Goal: Task Accomplishment & Management: Complete application form

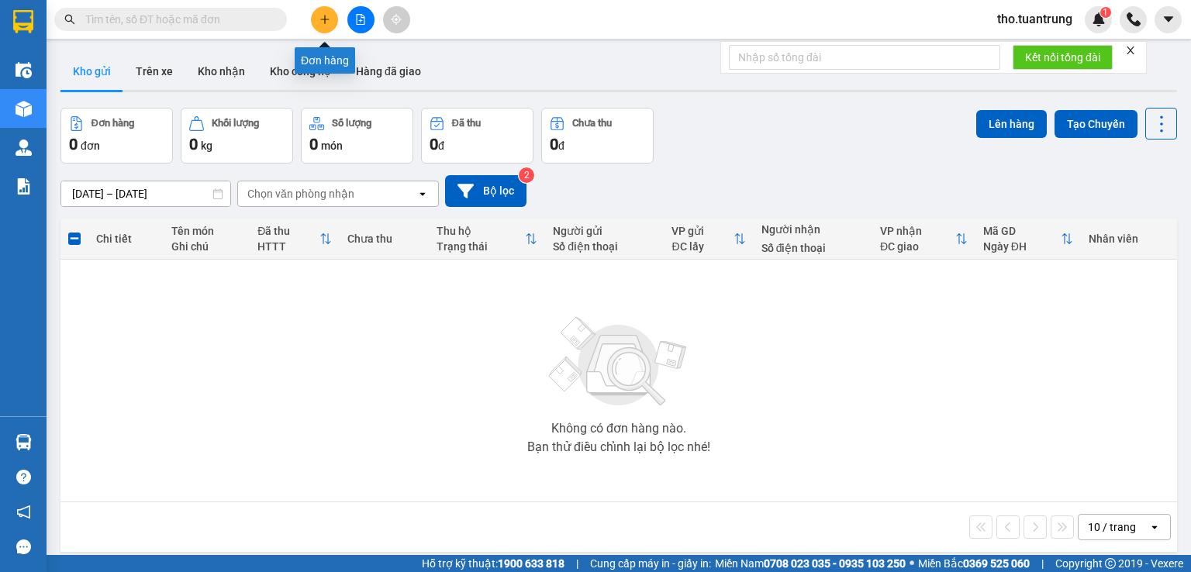
click at [317, 14] on button at bounding box center [324, 19] width 27 height 27
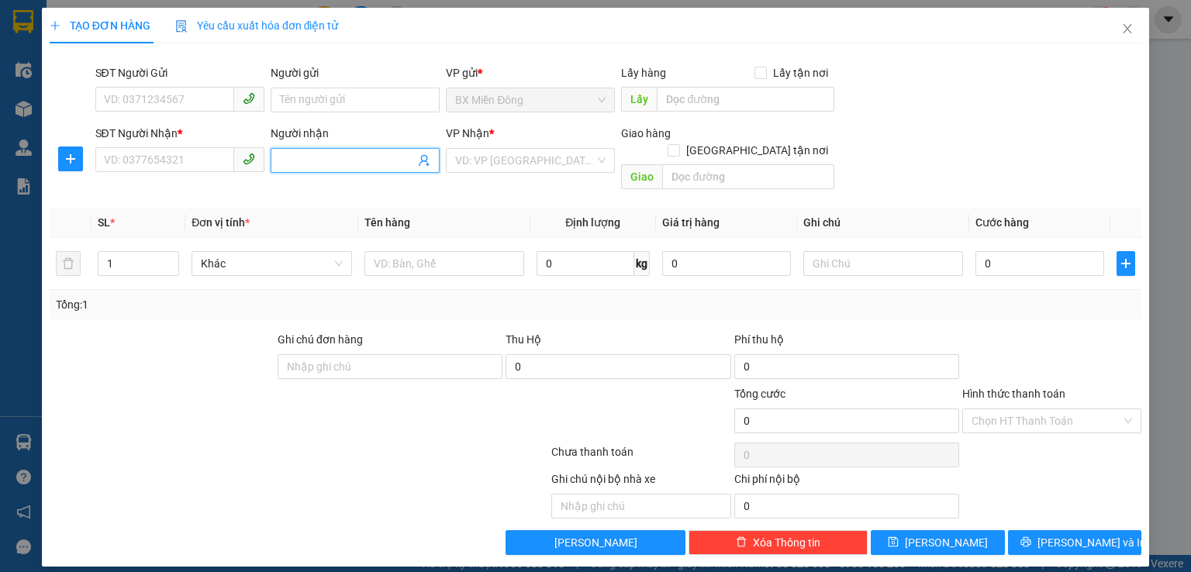
click at [314, 169] on span at bounding box center [355, 160] width 169 height 25
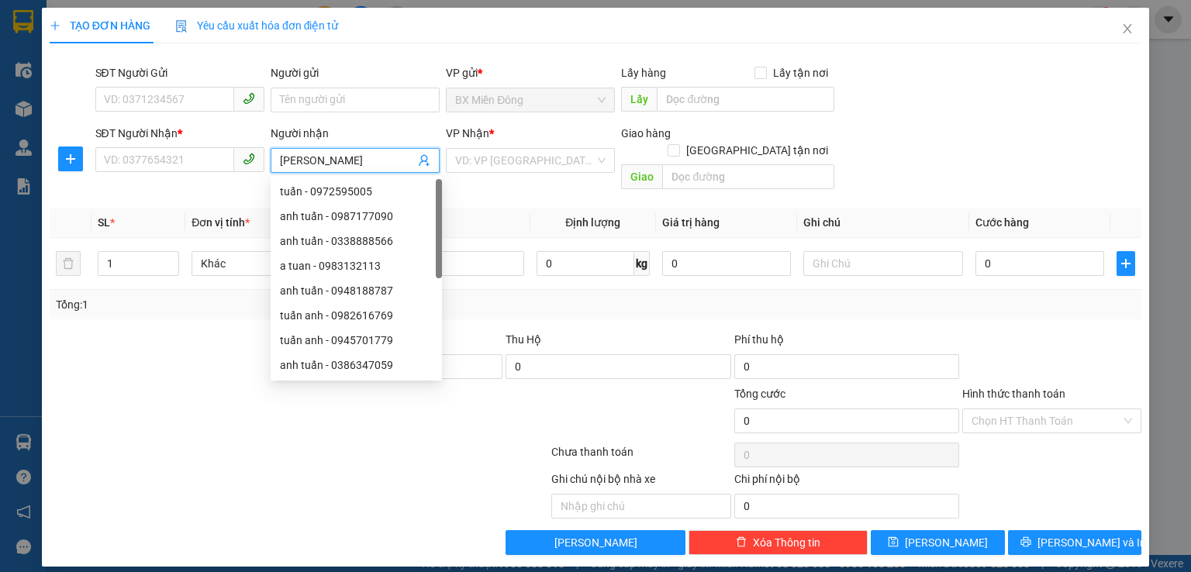
type input "[PERSON_NAME]"
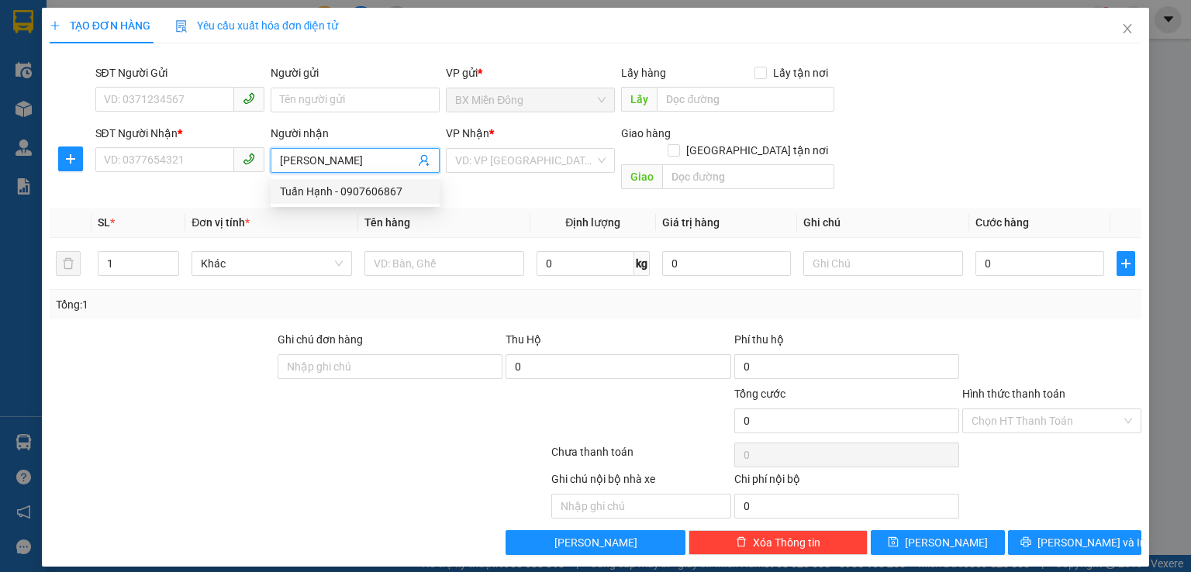
click at [363, 196] on div "Tuấn Hạnh - 0907606867" at bounding box center [355, 191] width 150 height 17
type input "0907606867"
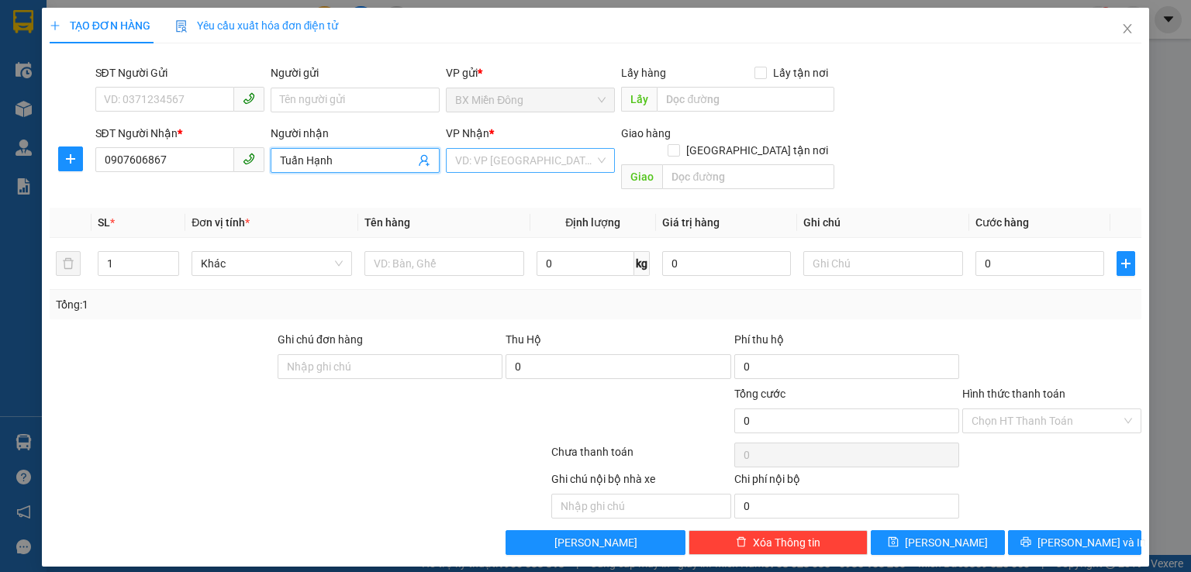
type input "Tuấn Hạnh"
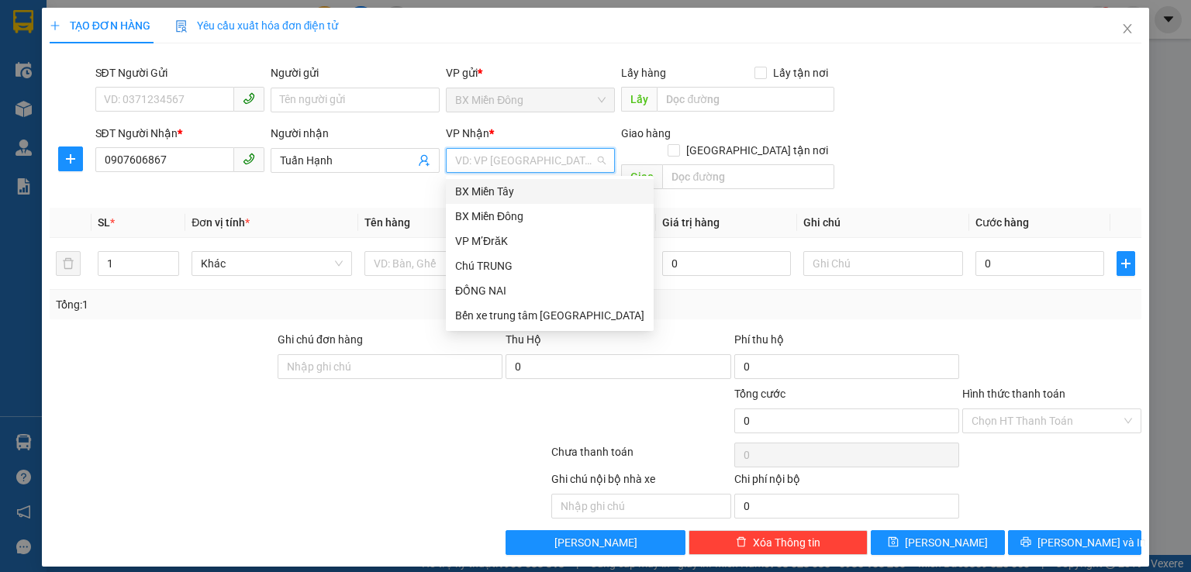
click at [510, 168] on input "search" at bounding box center [525, 160] width 140 height 23
click at [517, 269] on div "Chú TRUNG" at bounding box center [549, 265] width 189 height 17
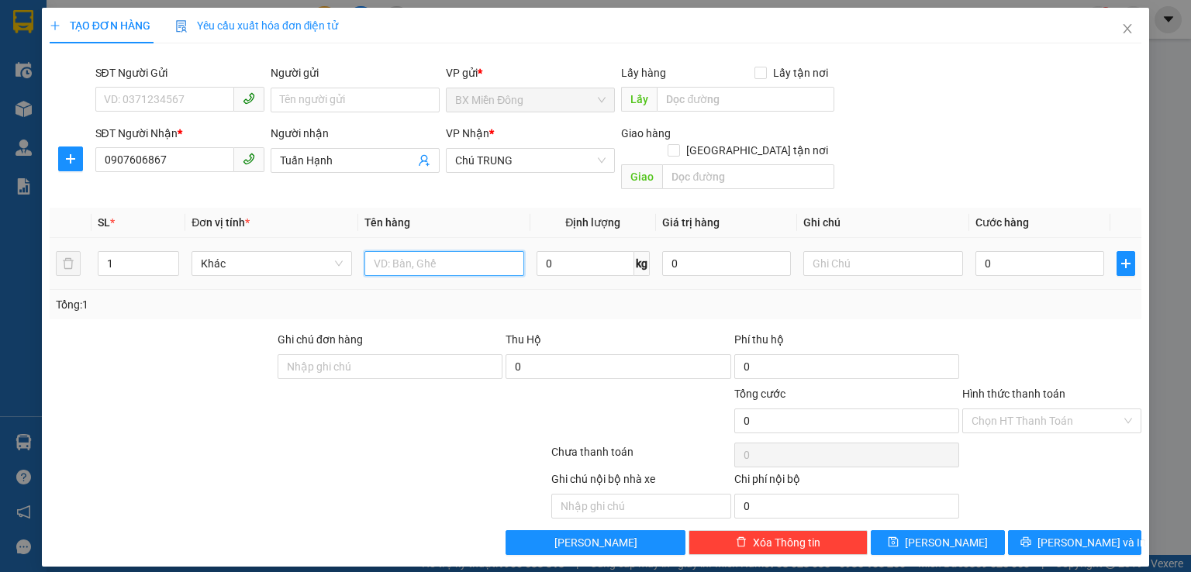
click at [392, 251] on input "text" at bounding box center [444, 263] width 160 height 25
type input "thung"
click at [1027, 251] on input "0" at bounding box center [1040, 263] width 129 height 25
type input "6"
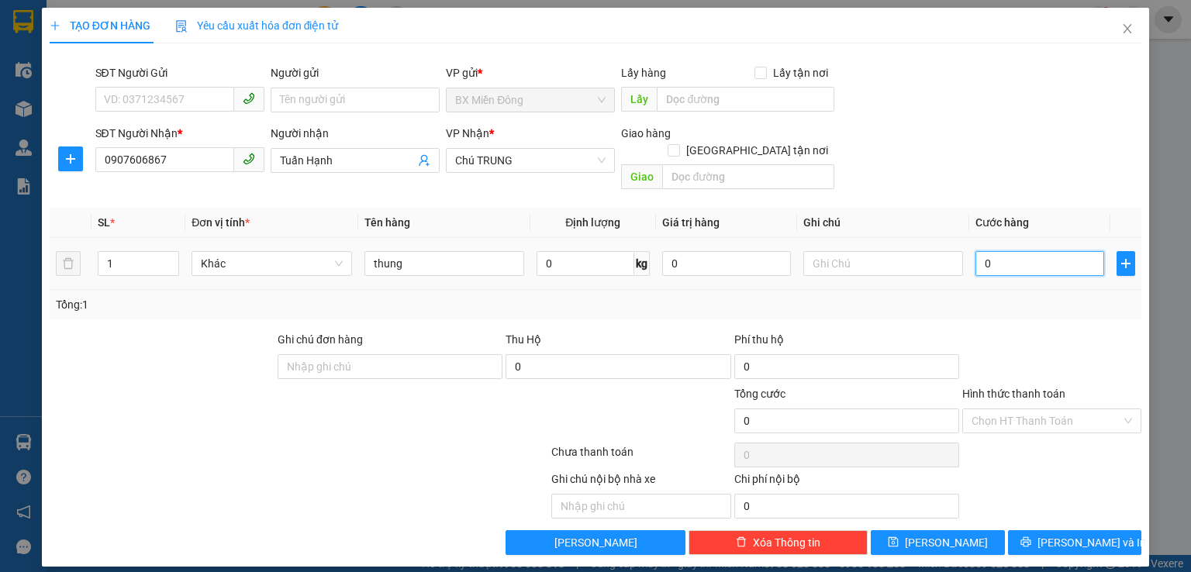
type input "6"
type input "60"
type input "600"
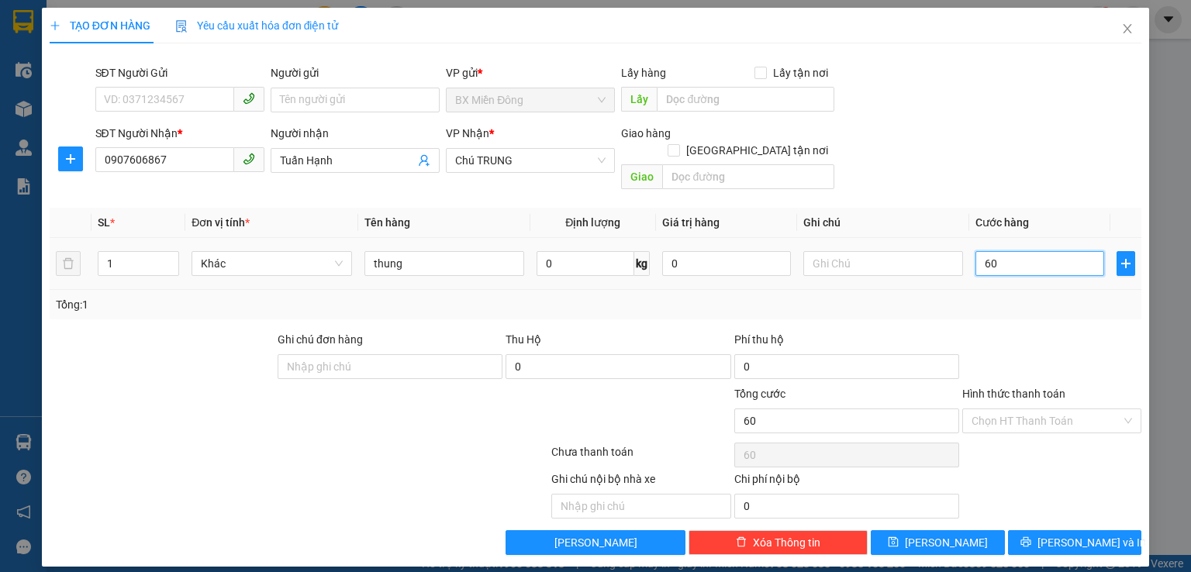
type input "600"
type input "6.000"
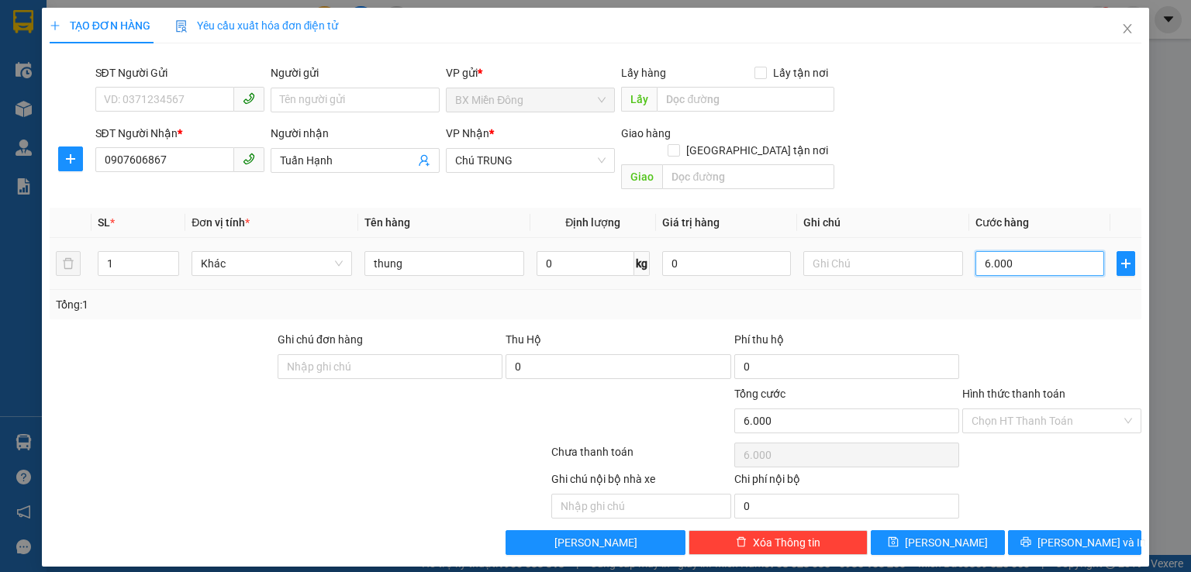
type input "60.000"
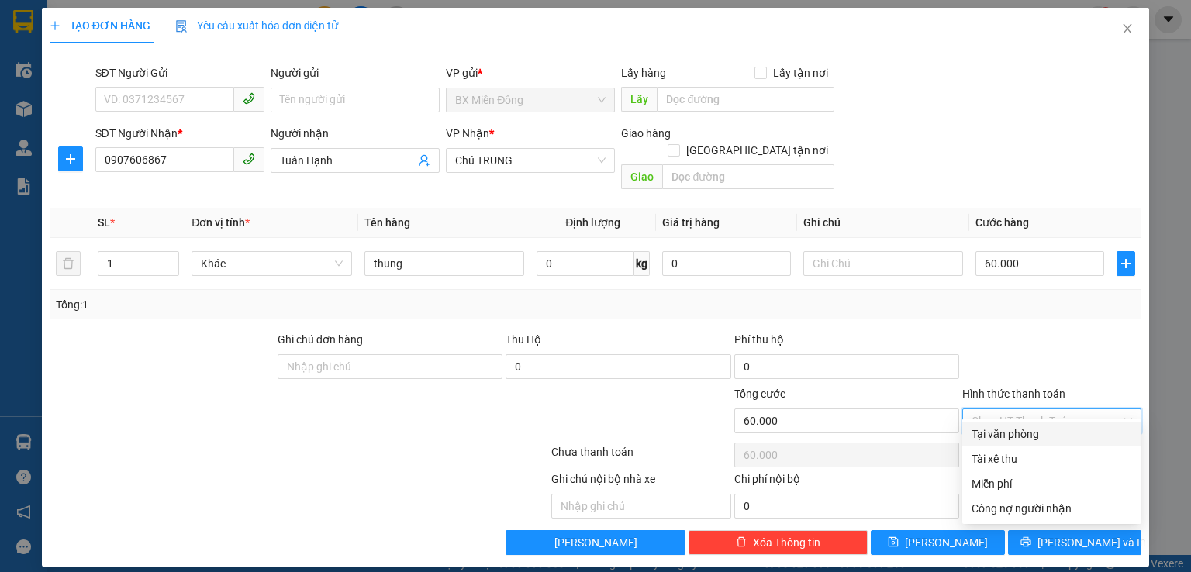
click at [1047, 409] on input "Hình thức thanh toán" at bounding box center [1047, 420] width 150 height 23
click at [1055, 435] on div "Tại văn phòng" at bounding box center [1052, 434] width 161 height 17
type input "0"
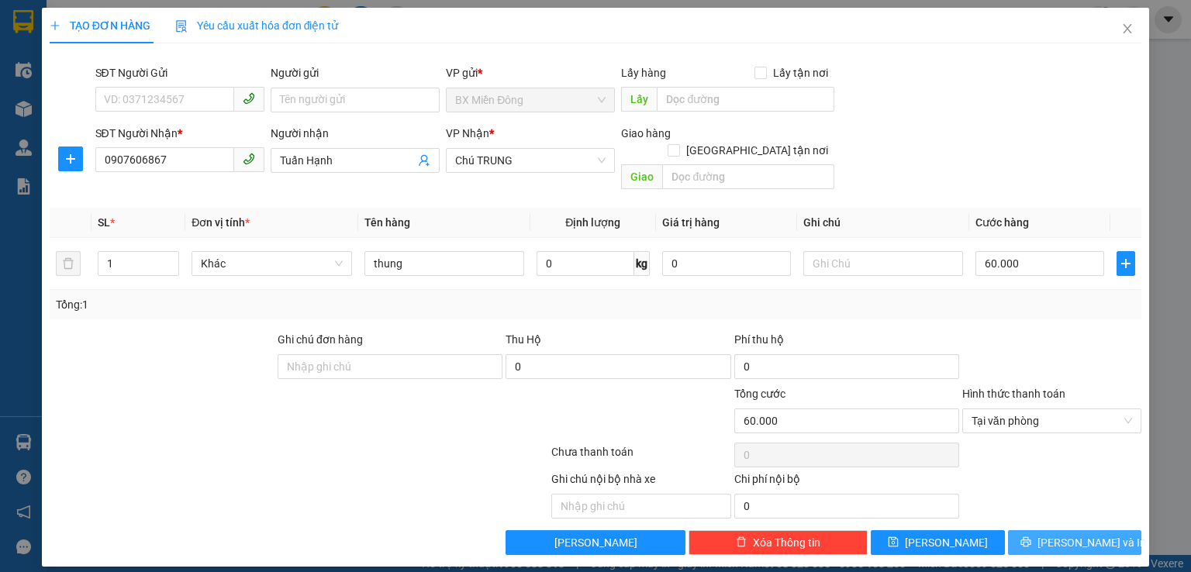
click at [1069, 534] on span "[PERSON_NAME] và In" at bounding box center [1092, 542] width 109 height 17
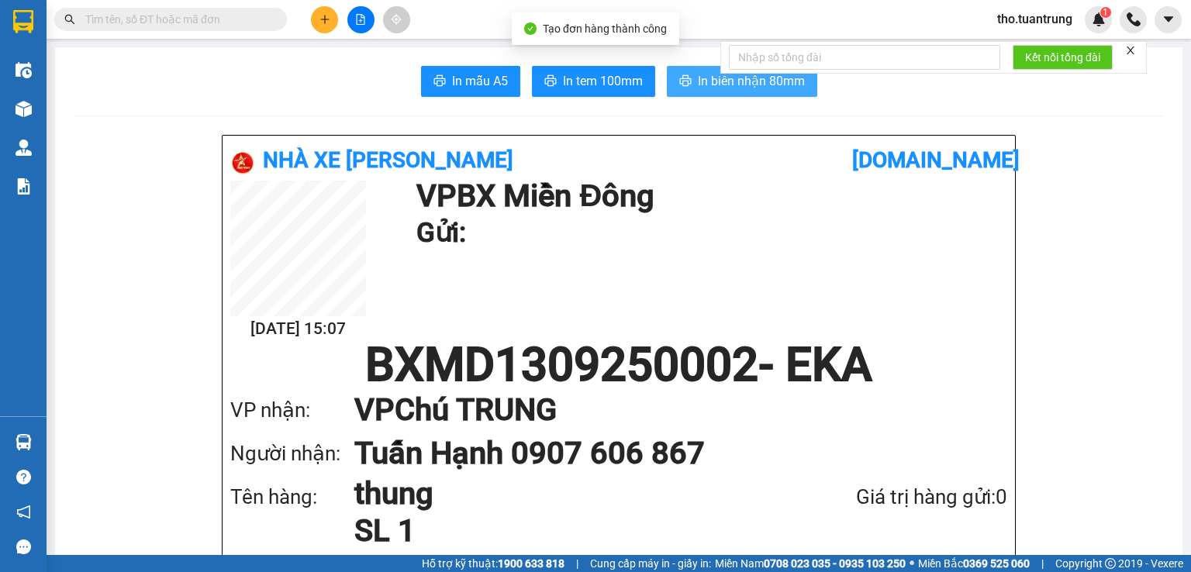
click at [707, 83] on span "In biên nhận 80mm" at bounding box center [751, 80] width 107 height 19
